Goal: Task Accomplishment & Management: Manage account settings

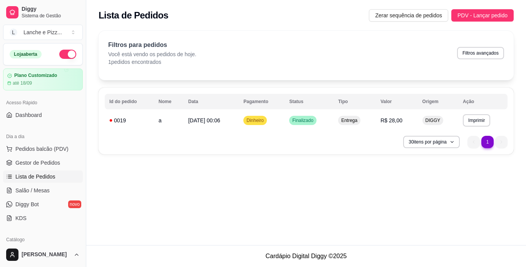
click at [370, 69] on div "Filtros para pedidos Você está vendo os pedidos de hoje. 1 pedidos encontrados …" at bounding box center [306, 55] width 415 height 49
click at [517, 174] on div "**********" at bounding box center [306, 122] width 440 height 245
drag, startPoint x: 525, startPoint y: 197, endPoint x: 518, endPoint y: 173, distance: 24.5
click at [518, 173] on div "**********" at bounding box center [306, 122] width 440 height 245
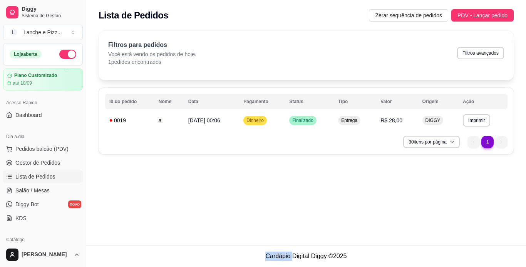
drag, startPoint x: 523, startPoint y: 167, endPoint x: 519, endPoint y: 175, distance: 8.6
click at [519, 175] on div "**********" at bounding box center [306, 122] width 440 height 245
click at [446, 18] on button "Zerar sequência de pedidos" at bounding box center [408, 15] width 79 height 12
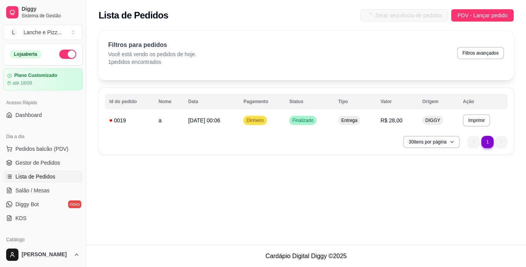
click at [405, 41] on div "Filtros para pedidos Você está vendo os pedidos de hoje. 1 pedidos encontrados …" at bounding box center [306, 52] width 396 height 25
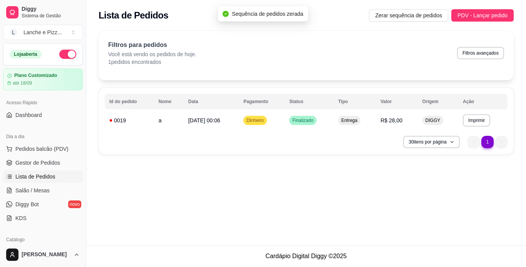
click at [519, 67] on div "**********" at bounding box center [306, 95] width 440 height 138
click at [318, 125] on td "Finalizado" at bounding box center [309, 120] width 49 height 18
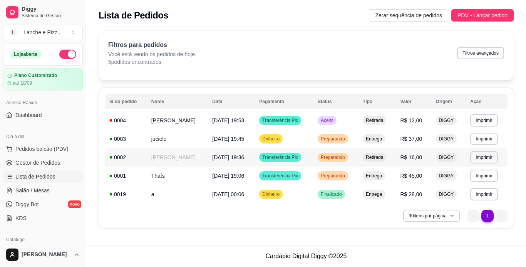
click at [482, 150] on td "**********" at bounding box center [487, 157] width 42 height 18
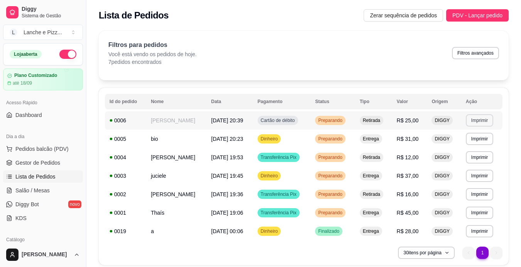
click at [480, 120] on button "Imprimir" at bounding box center [479, 120] width 27 height 12
click at [475, 142] on button "IMPRESSORA" at bounding box center [465, 147] width 54 height 12
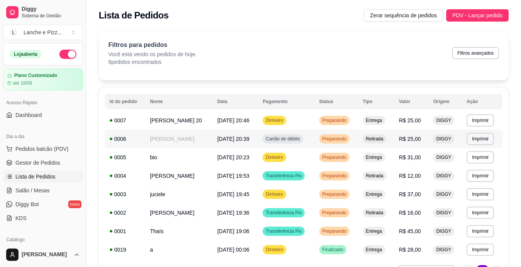
click at [377, 136] on span "Retirada" at bounding box center [374, 139] width 20 height 6
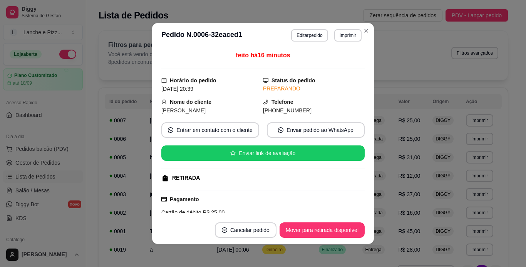
scroll to position [77, 0]
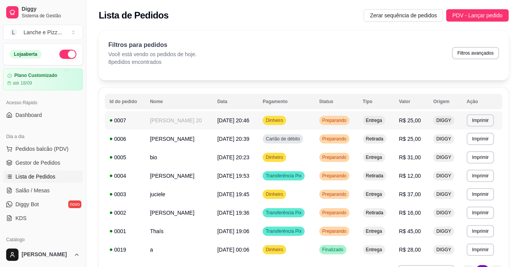
click at [361, 114] on td "Entrega" at bounding box center [376, 120] width 36 height 18
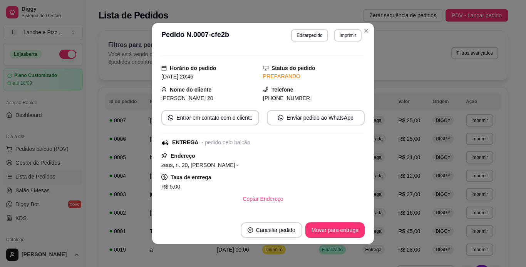
scroll to position [0, 0]
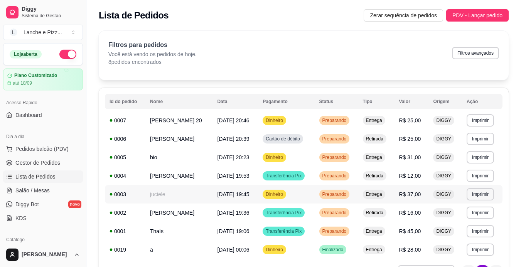
click at [212, 203] on td "[DATE] 19:45" at bounding box center [234, 194] width 45 height 18
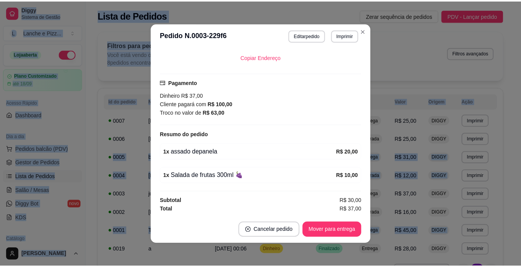
scroll to position [155, 0]
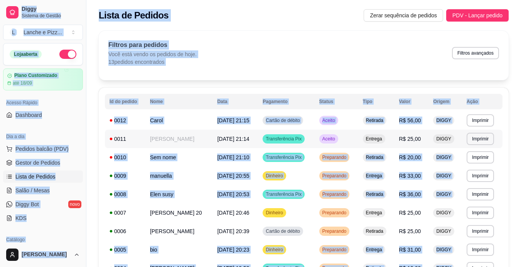
click at [227, 136] on span "[DATE] 21:14" at bounding box center [233, 139] width 32 height 6
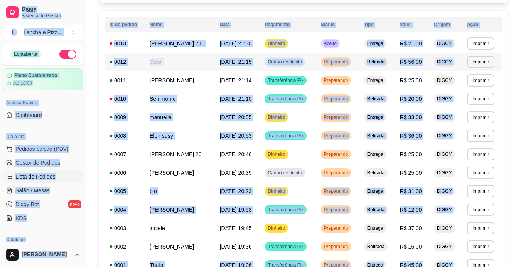
scroll to position [0, 0]
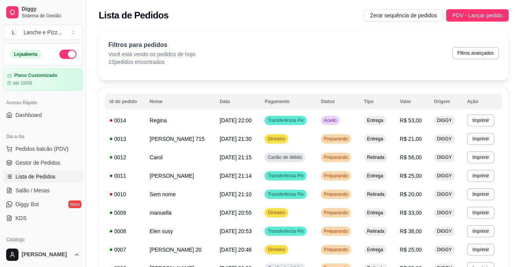
click at [519, 171] on div "**********" at bounding box center [303, 224] width 434 height 397
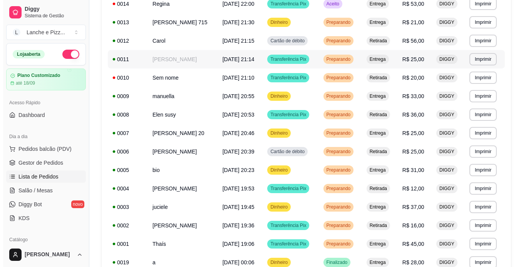
scroll to position [100, 0]
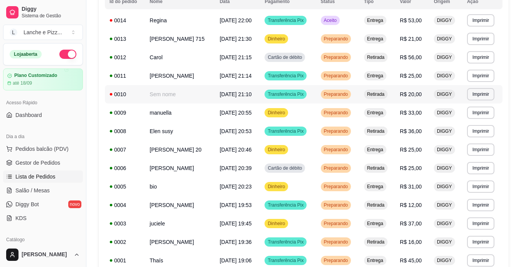
click at [187, 93] on td "Sem nome" at bounding box center [180, 94] width 70 height 18
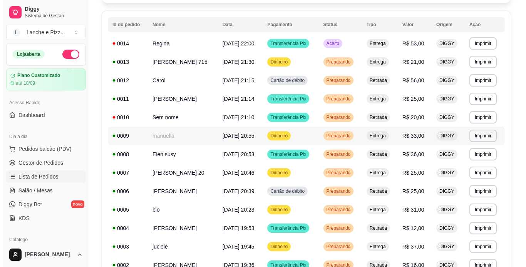
scroll to position [39, 0]
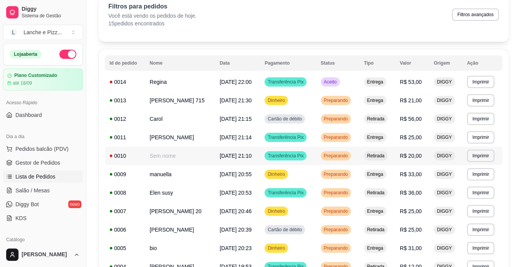
click at [370, 155] on td "Retirada" at bounding box center [377, 156] width 36 height 18
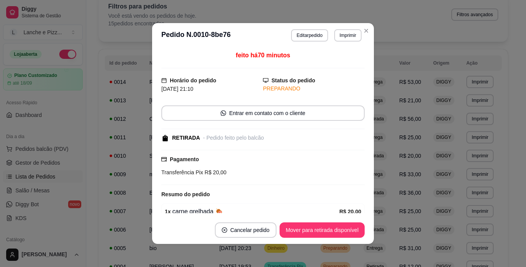
scroll to position [37, 0]
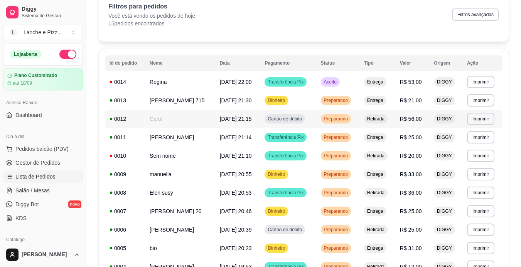
click at [386, 117] on span "Retirada" at bounding box center [375, 119] width 20 height 6
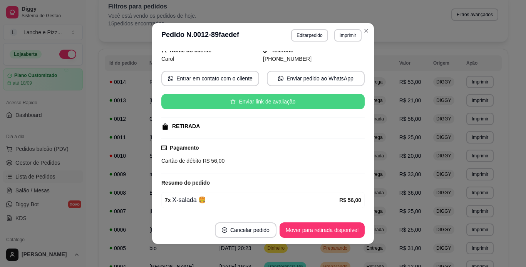
scroll to position [38, 0]
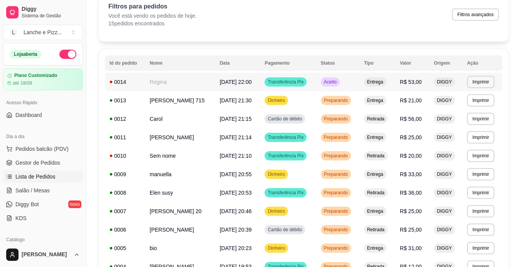
click at [359, 87] on td "Aceito" at bounding box center [337, 82] width 43 height 18
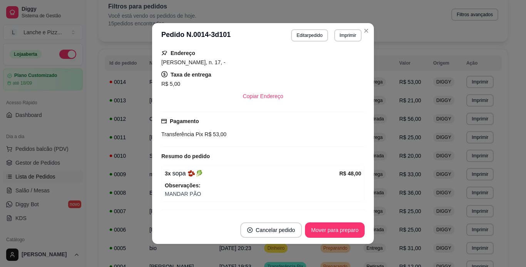
scroll to position [116, 0]
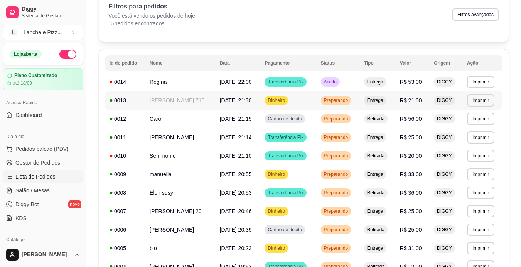
click at [379, 100] on span "Entrega" at bounding box center [374, 100] width 19 height 6
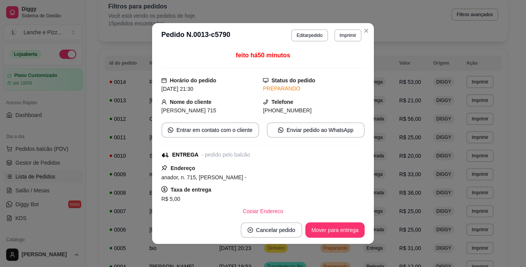
scroll to position [77, 0]
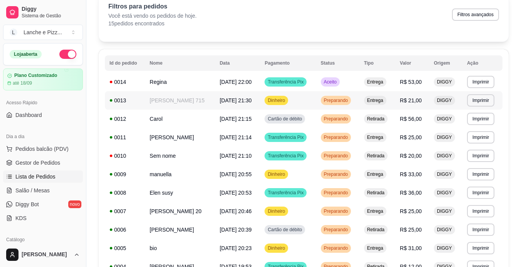
click at [240, 93] on td "[DATE] 21:30" at bounding box center [237, 100] width 45 height 18
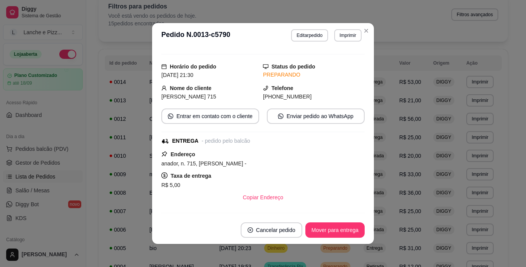
scroll to position [0, 0]
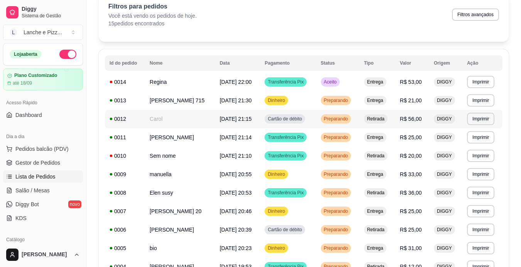
click at [395, 118] on td "Retirada" at bounding box center [377, 119] width 36 height 18
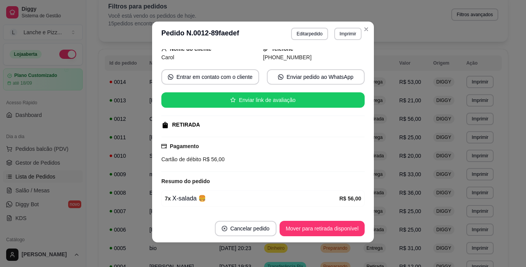
scroll to position [38, 0]
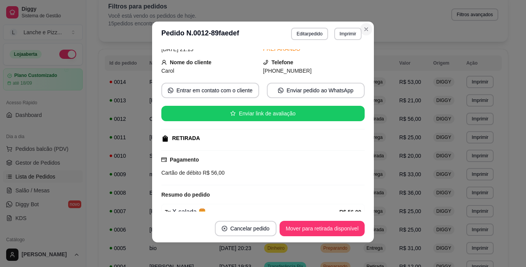
click at [364, 31] on div "Filtros para pedidos Você está vendo os pedidos de hoje. 15 pedidos encontrados…" at bounding box center [304, 16] width 410 height 49
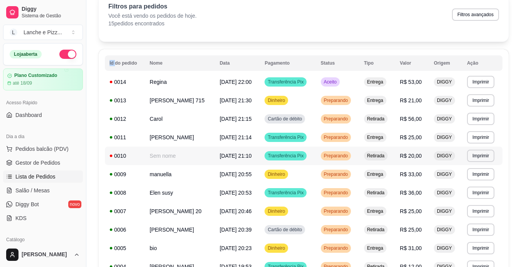
click at [386, 158] on span "Retirada" at bounding box center [375, 156] width 20 height 6
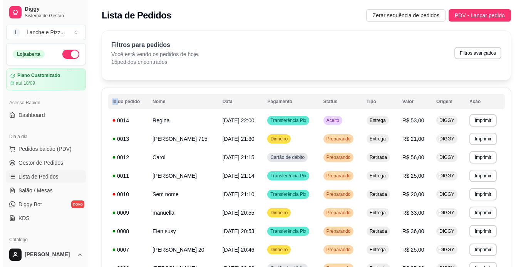
scroll to position [177, 0]
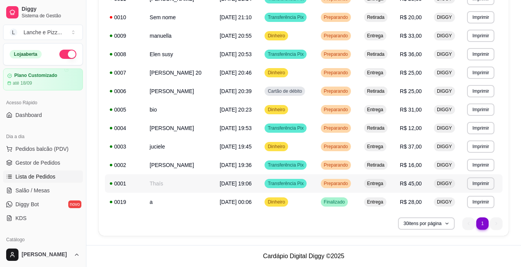
click at [233, 178] on td "[DATE] 19:06" at bounding box center [237, 184] width 45 height 18
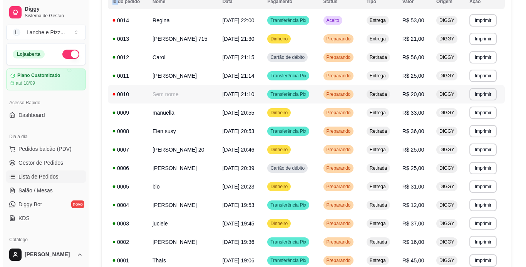
scroll to position [62, 0]
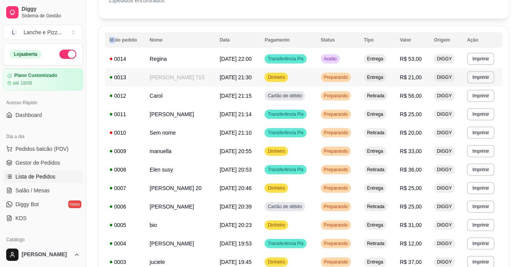
click at [413, 76] on span "R$ 21,00" at bounding box center [411, 77] width 22 height 6
